Goal: Find specific page/section: Find specific page/section

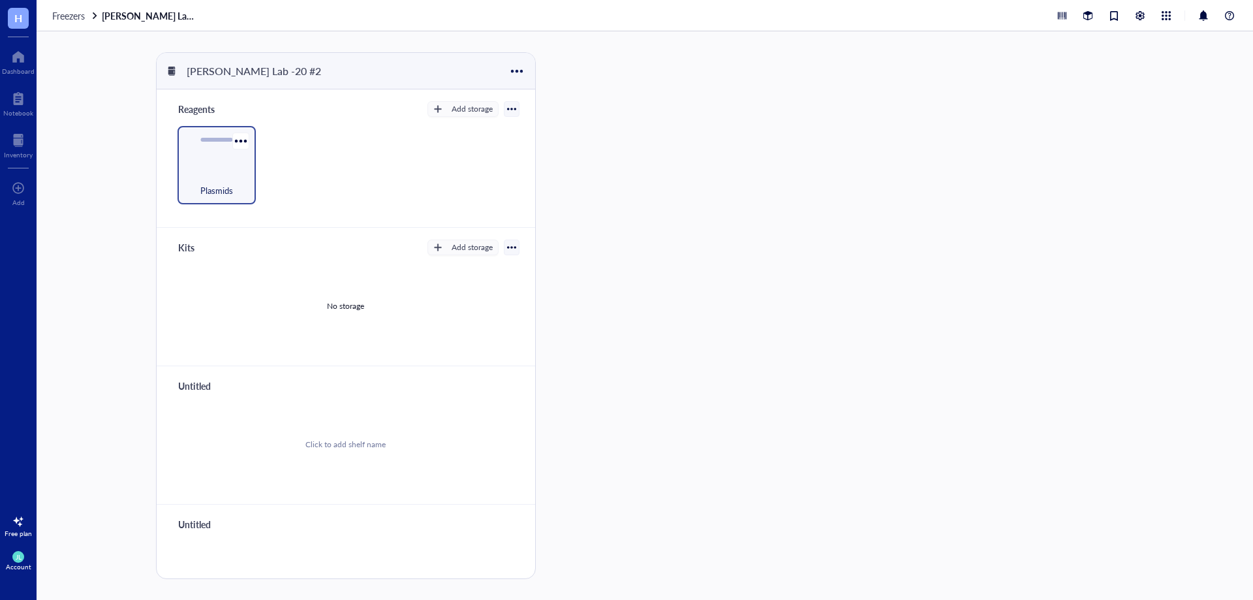
click at [208, 169] on div "Plasmids" at bounding box center [216, 183] width 65 height 29
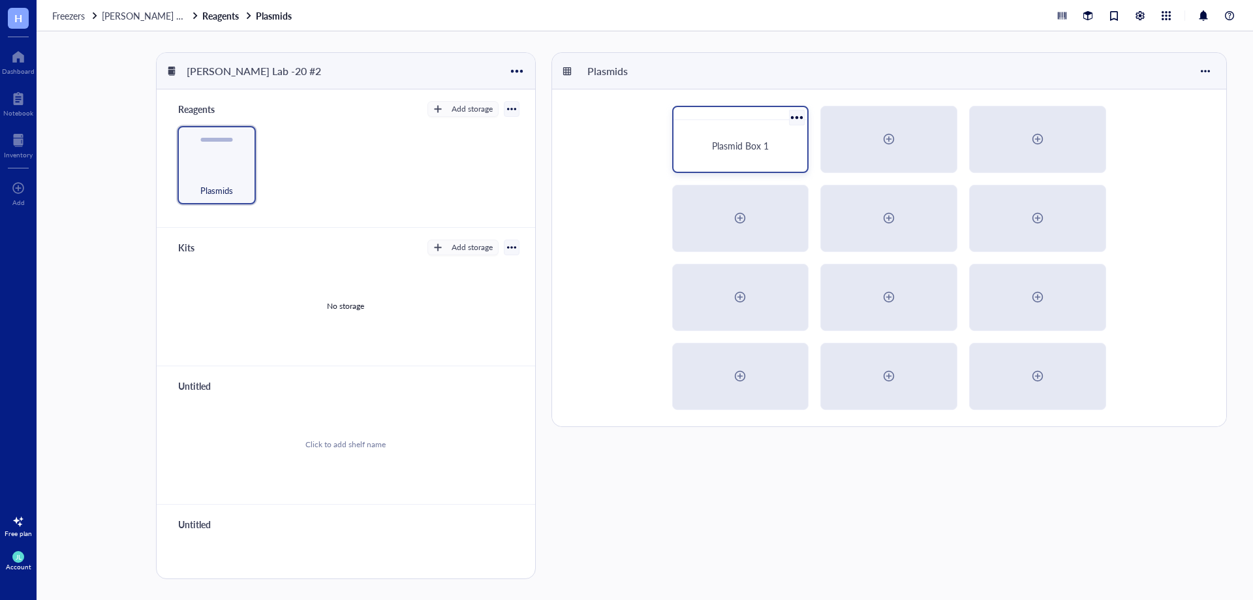
click at [786, 149] on div "Plasmid Box 1" at bounding box center [740, 146] width 103 height 12
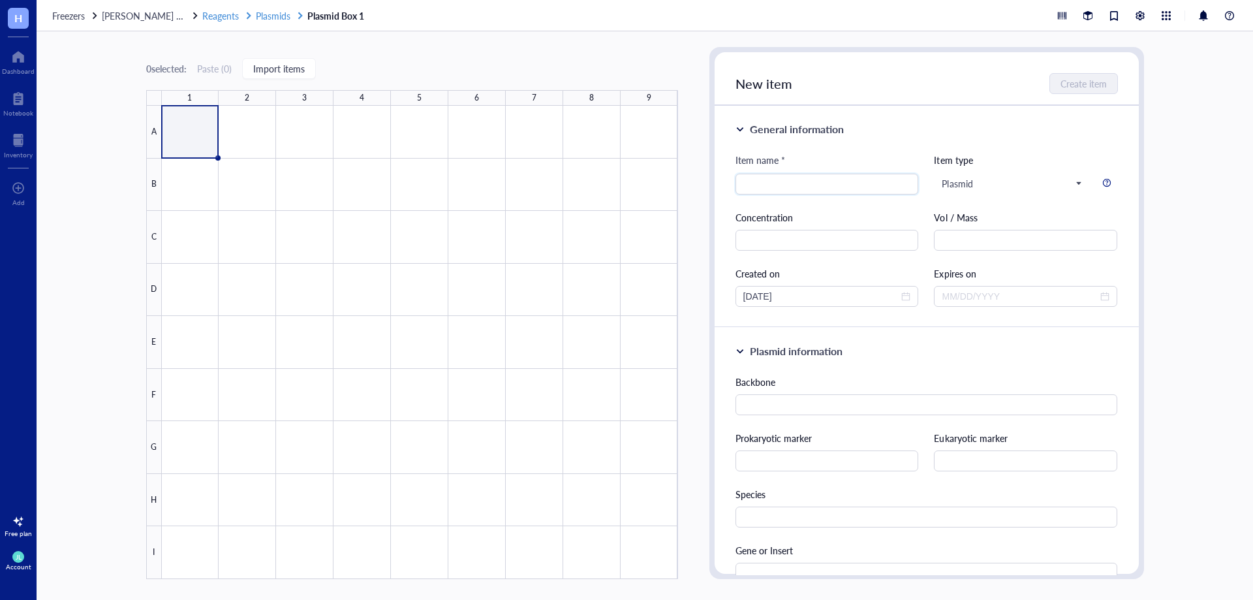
click at [202, 16] on span "Reagents" at bounding box center [220, 15] width 37 height 13
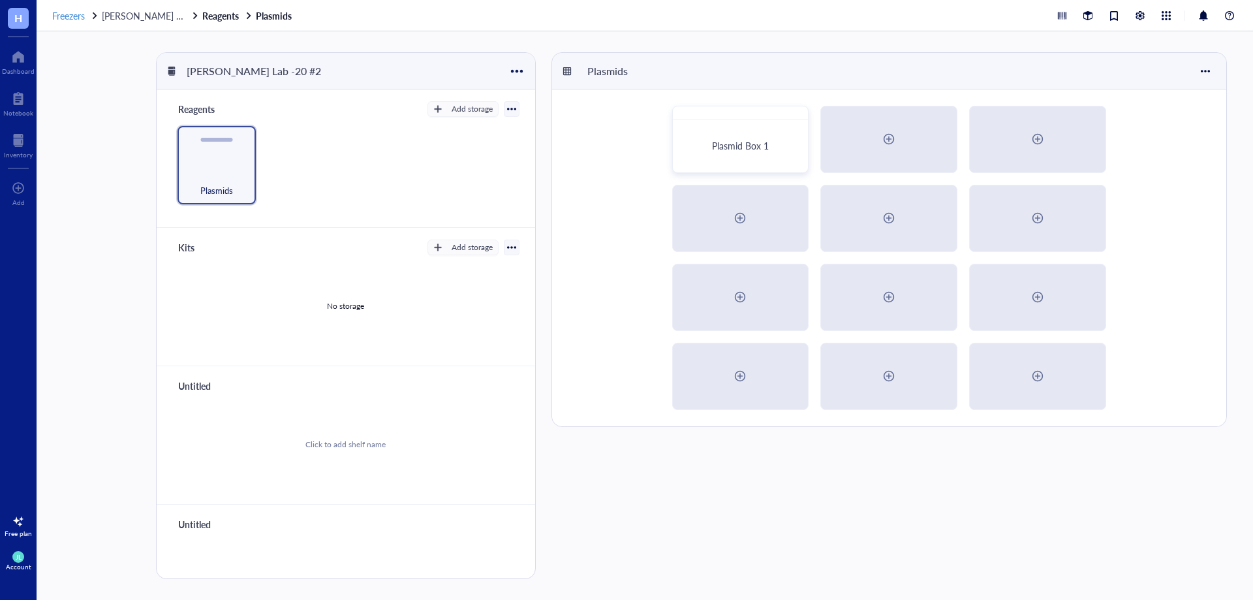
click at [80, 21] on span "Freezers" at bounding box center [68, 15] width 33 height 13
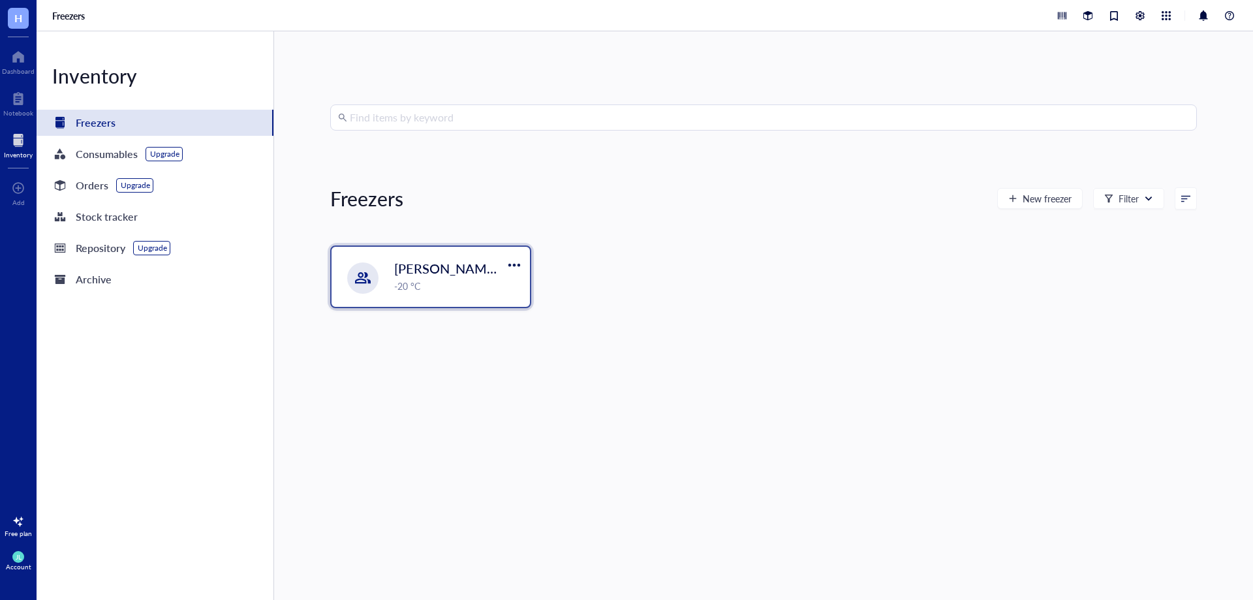
click at [439, 289] on div "-20 °C" at bounding box center [458, 286] width 128 height 14
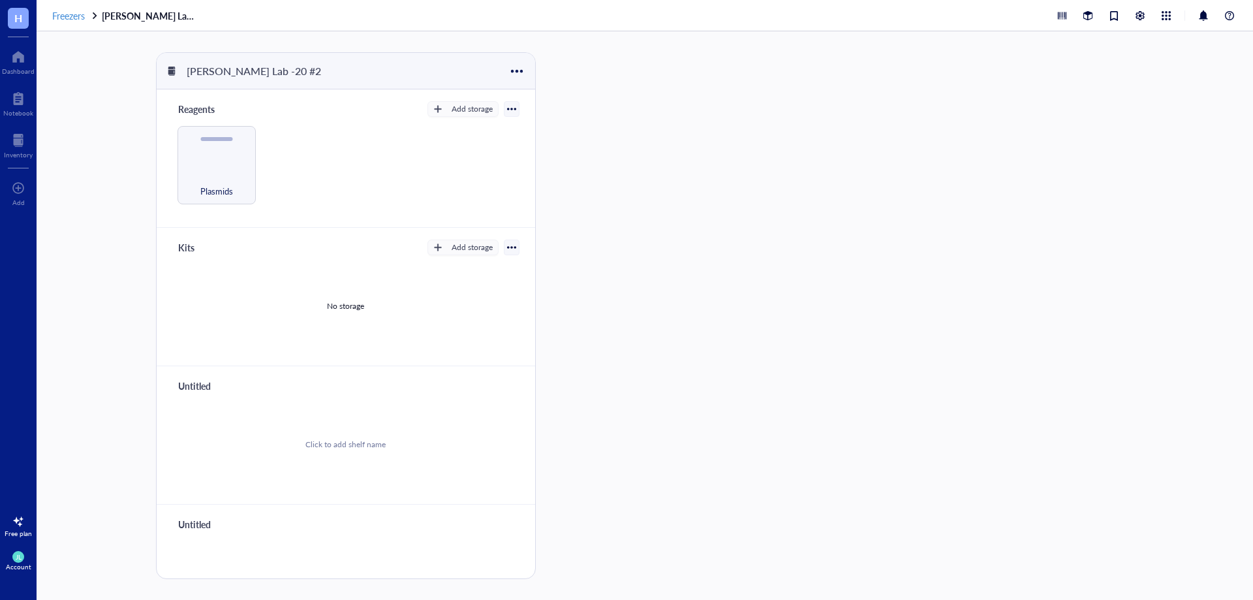
click at [70, 14] on span "Freezers" at bounding box center [68, 15] width 33 height 13
